Goal: Task Accomplishment & Management: Manage account settings

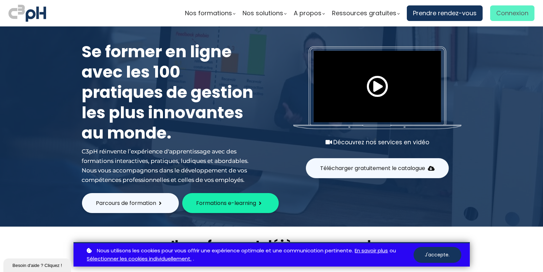
click at [397, 13] on span "Connexion" at bounding box center [513, 13] width 32 height 10
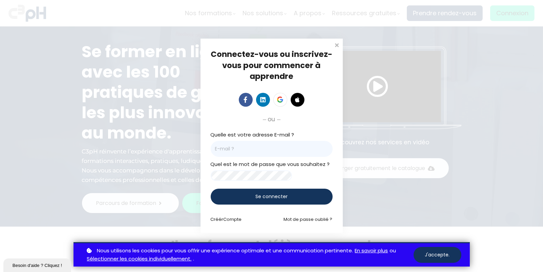
click at [235, 148] on input "email" at bounding box center [272, 149] width 122 height 16
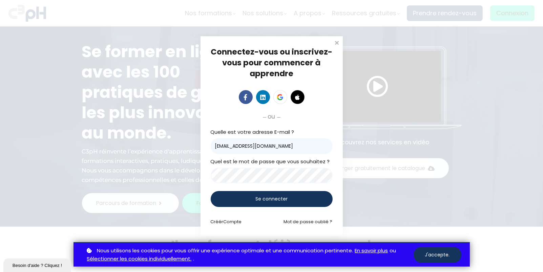
click at [254, 199] on div "Se connecter" at bounding box center [272, 199] width 122 height 16
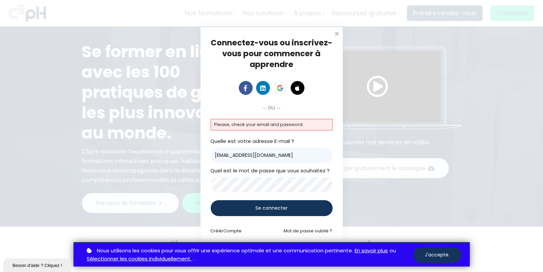
click at [282, 155] on input "bellerosea@picheinc.com" at bounding box center [272, 155] width 122 height 16
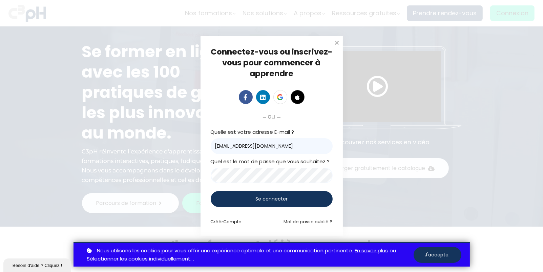
type input "bellerosea@picheinc.com"
click at [306, 146] on input "bellerosea@picheinc.com" at bounding box center [272, 146] width 122 height 16
click at [315, 128] on div "Quelle est votre adresse E-mail ? bellerosea@picheinc.com" at bounding box center [272, 141] width 122 height 26
click at [258, 198] on span "Se connecter" at bounding box center [272, 199] width 32 height 7
click at [256, 200] on span "Se connecter" at bounding box center [272, 199] width 32 height 7
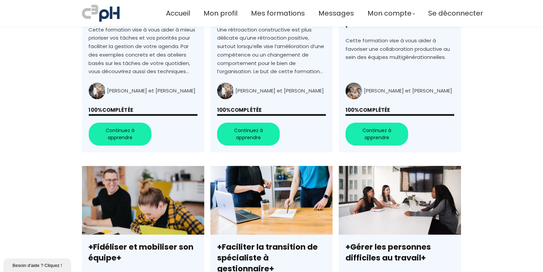
scroll to position [305, 0]
